Goal: Task Accomplishment & Management: Use online tool/utility

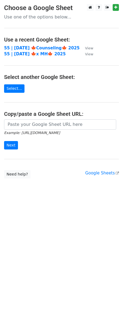
click at [70, 42] on h4 "Use a recent Google Sheet:" at bounding box center [61, 39] width 115 height 7
click at [64, 47] on strong "55 | [DATE] 🍁Counseling🍁 2025" at bounding box center [41, 48] width 75 height 5
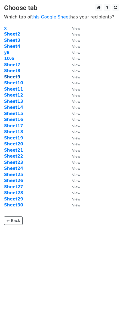
click at [15, 78] on strong "Sheet9" at bounding box center [12, 77] width 16 height 5
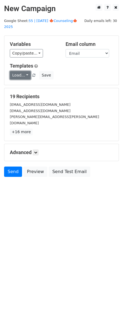
click at [18, 71] on link "Load..." at bounding box center [20, 75] width 21 height 8
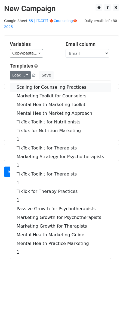
click at [29, 83] on link "Scaling for Counseling Practices" at bounding box center [60, 87] width 100 height 9
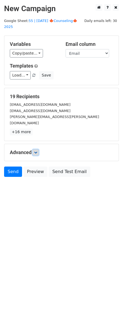
click at [39, 150] on link at bounding box center [36, 153] width 6 height 6
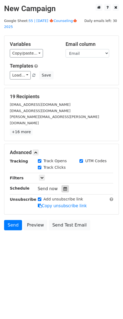
click at [64, 187] on icon at bounding box center [65, 189] width 4 height 4
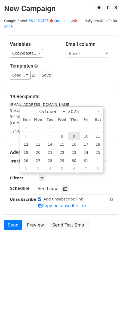
type input "2025-10-09 12:00"
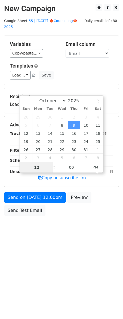
scroll to position [0, 0]
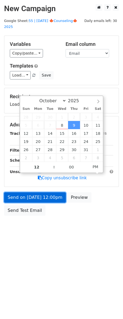
click at [53, 192] on link "Send on Oct 9 at 12:00pm" at bounding box center [35, 197] width 62 height 10
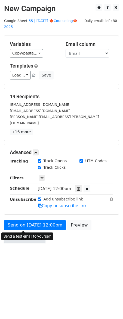
click at [28, 233] on link "Send Test Email" at bounding box center [24, 238] width 41 height 10
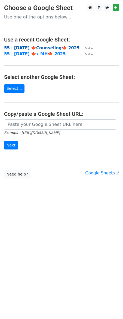
click at [34, 46] on strong "55 | OCT 6 🍁Counseling🍁 2025" at bounding box center [41, 48] width 75 height 5
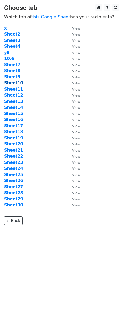
click at [16, 84] on strong "Sheet10" at bounding box center [13, 83] width 19 height 5
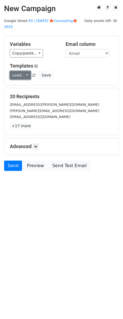
click at [21, 71] on link "Load..." at bounding box center [20, 75] width 21 height 8
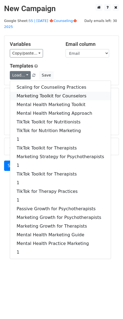
click at [29, 92] on link "Marketing Toolkit for Counselors" at bounding box center [60, 96] width 100 height 9
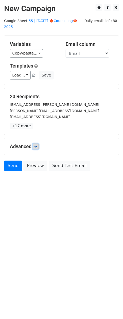
click at [36, 145] on icon at bounding box center [35, 146] width 3 height 3
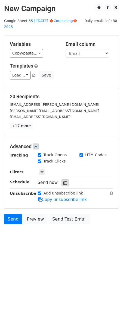
click at [63, 181] on icon at bounding box center [65, 183] width 4 height 4
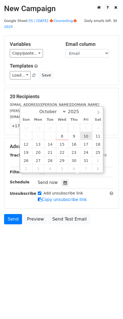
type input "2025-10-10 12:00"
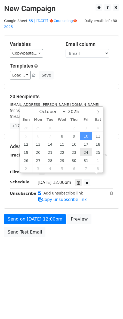
scroll to position [0, 0]
drag, startPoint x: 86, startPoint y: 133, endPoint x: 85, endPoint y: 138, distance: 4.8
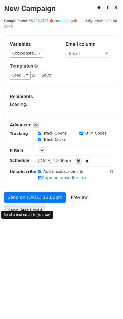
click at [33, 205] on link "Send Test Email" at bounding box center [24, 210] width 41 height 10
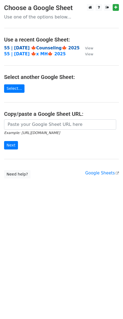
click at [40, 48] on strong "55 | OCT 6 🍁Counseling🍁 2025" at bounding box center [41, 48] width 75 height 5
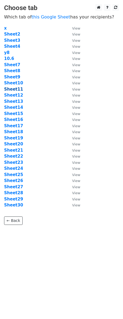
click at [15, 89] on strong "Sheet11" at bounding box center [13, 89] width 19 height 5
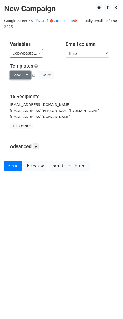
click at [21, 71] on link "Load..." at bounding box center [20, 75] width 21 height 8
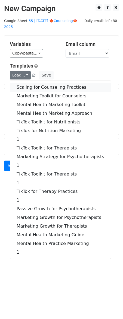
click at [30, 83] on link "Scaling for Counseling Practices" at bounding box center [60, 87] width 100 height 9
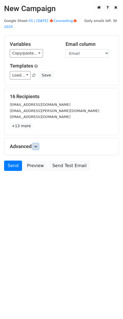
click at [35, 145] on icon at bounding box center [35, 146] width 3 height 3
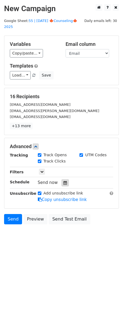
click at [63, 181] on icon at bounding box center [65, 183] width 4 height 4
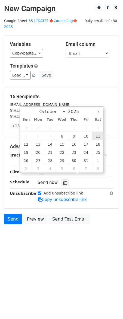
type input "[DATE] 12:00"
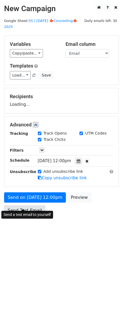
click at [37, 205] on link "Send Test Email" at bounding box center [24, 210] width 41 height 10
